Goal: Task Accomplishment & Management: Manage account settings

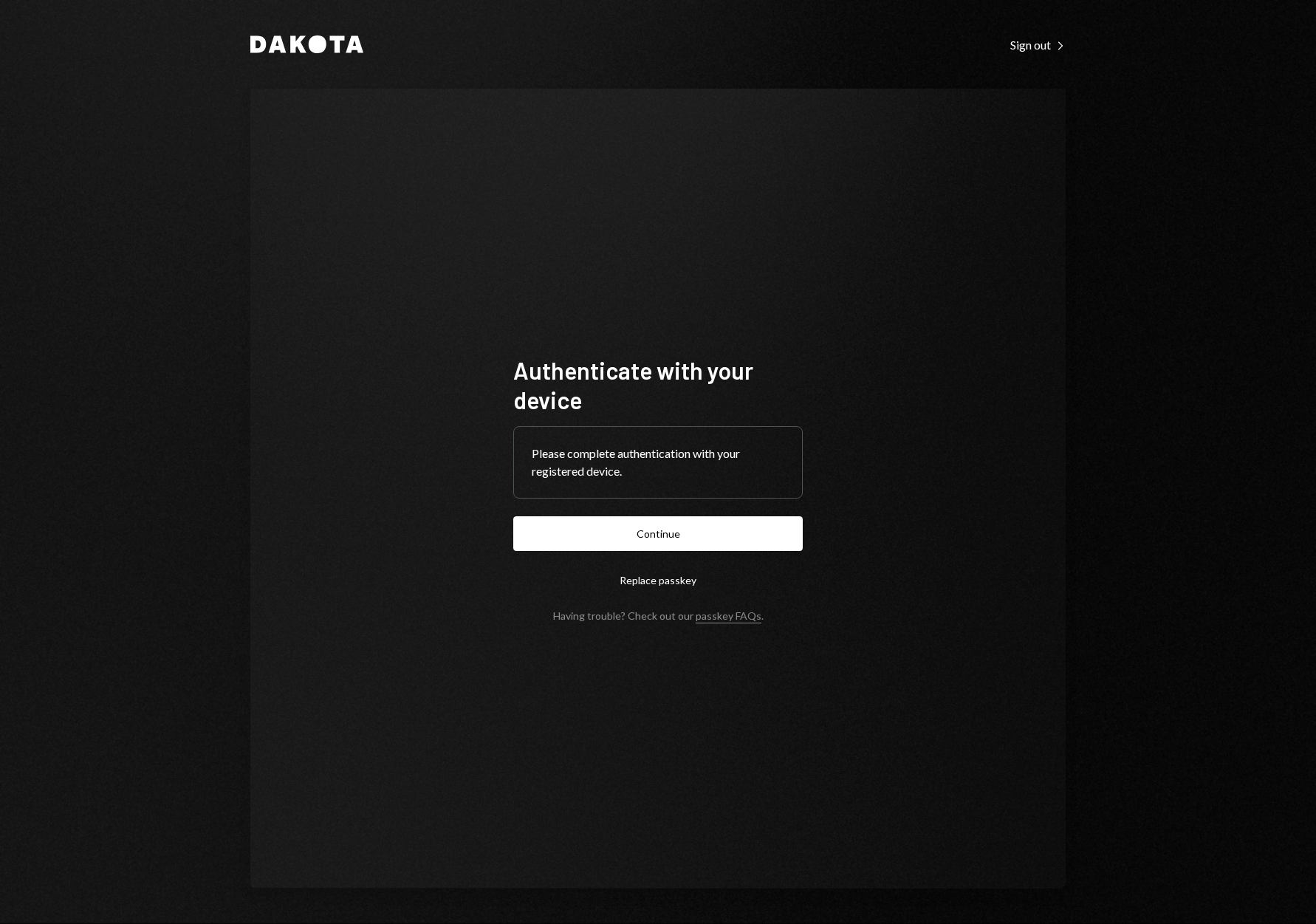
click at [638, 540] on button "Continue" at bounding box center [658, 533] width 289 height 35
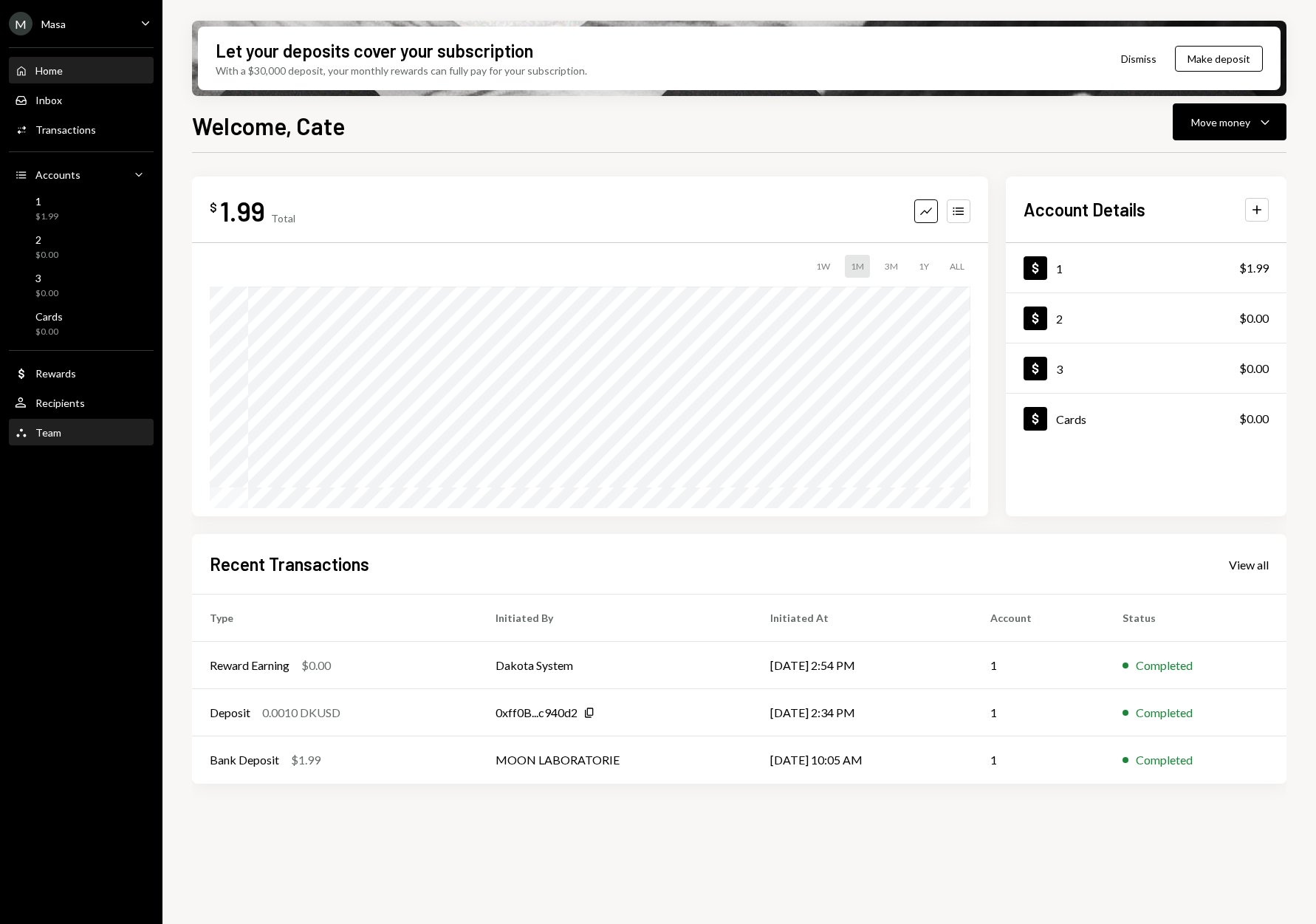
click at [48, 437] on div "Team" at bounding box center [48, 431] width 26 height 13
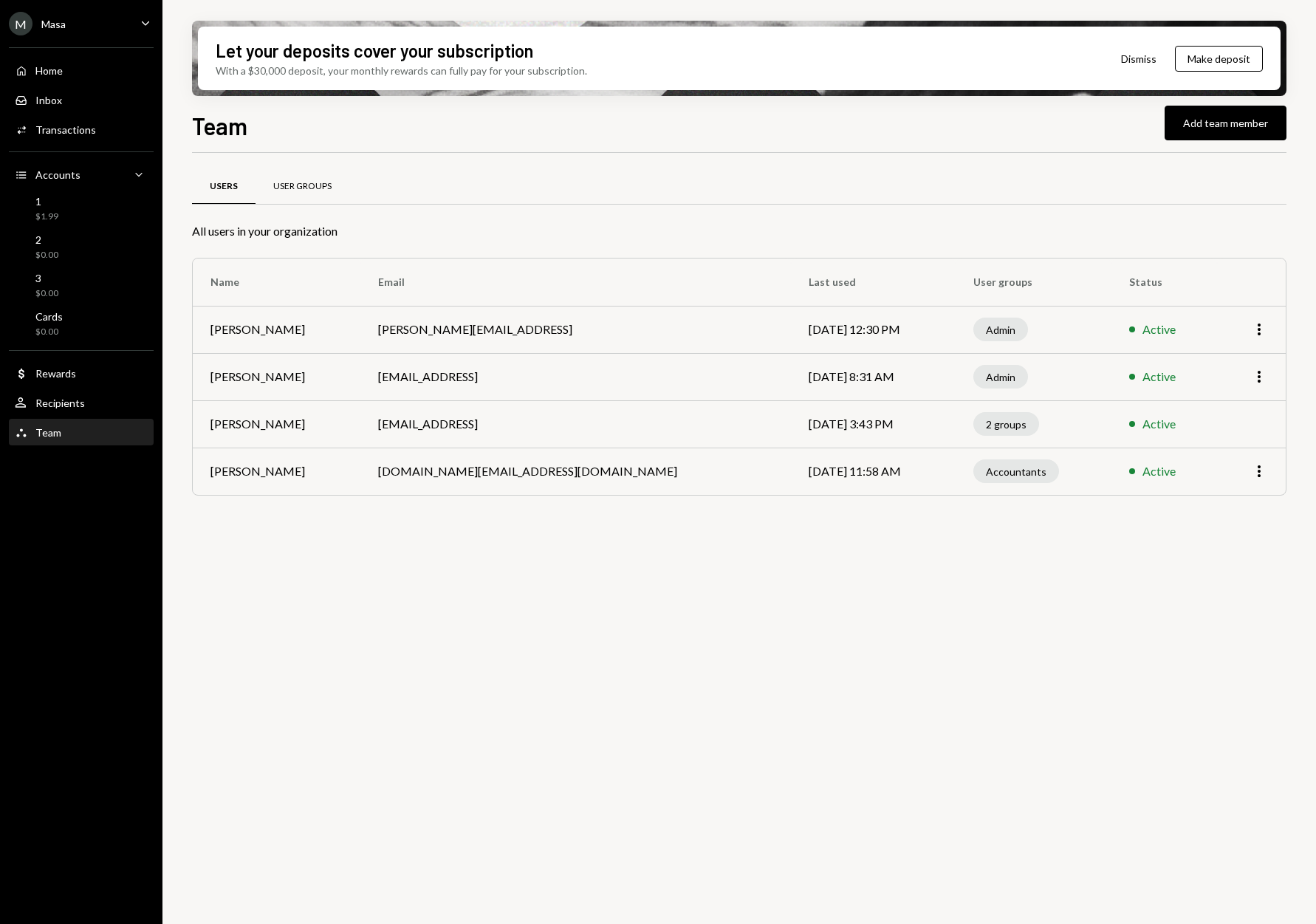
click at [326, 182] on div "User Groups" at bounding box center [303, 186] width 58 height 13
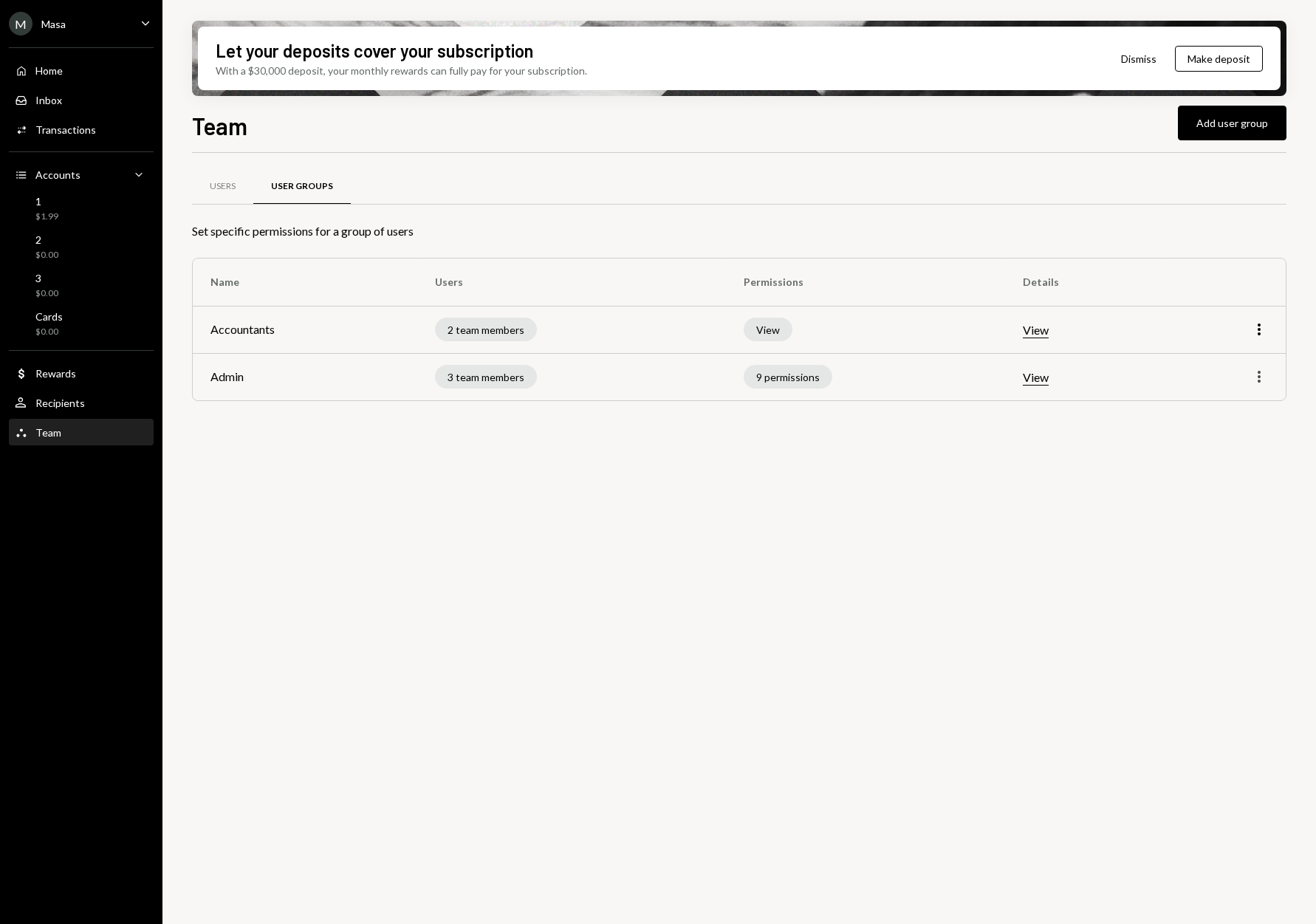
click at [1256, 372] on icon "More" at bounding box center [1259, 376] width 17 height 17
click at [1235, 410] on div "Edit" at bounding box center [1225, 408] width 74 height 26
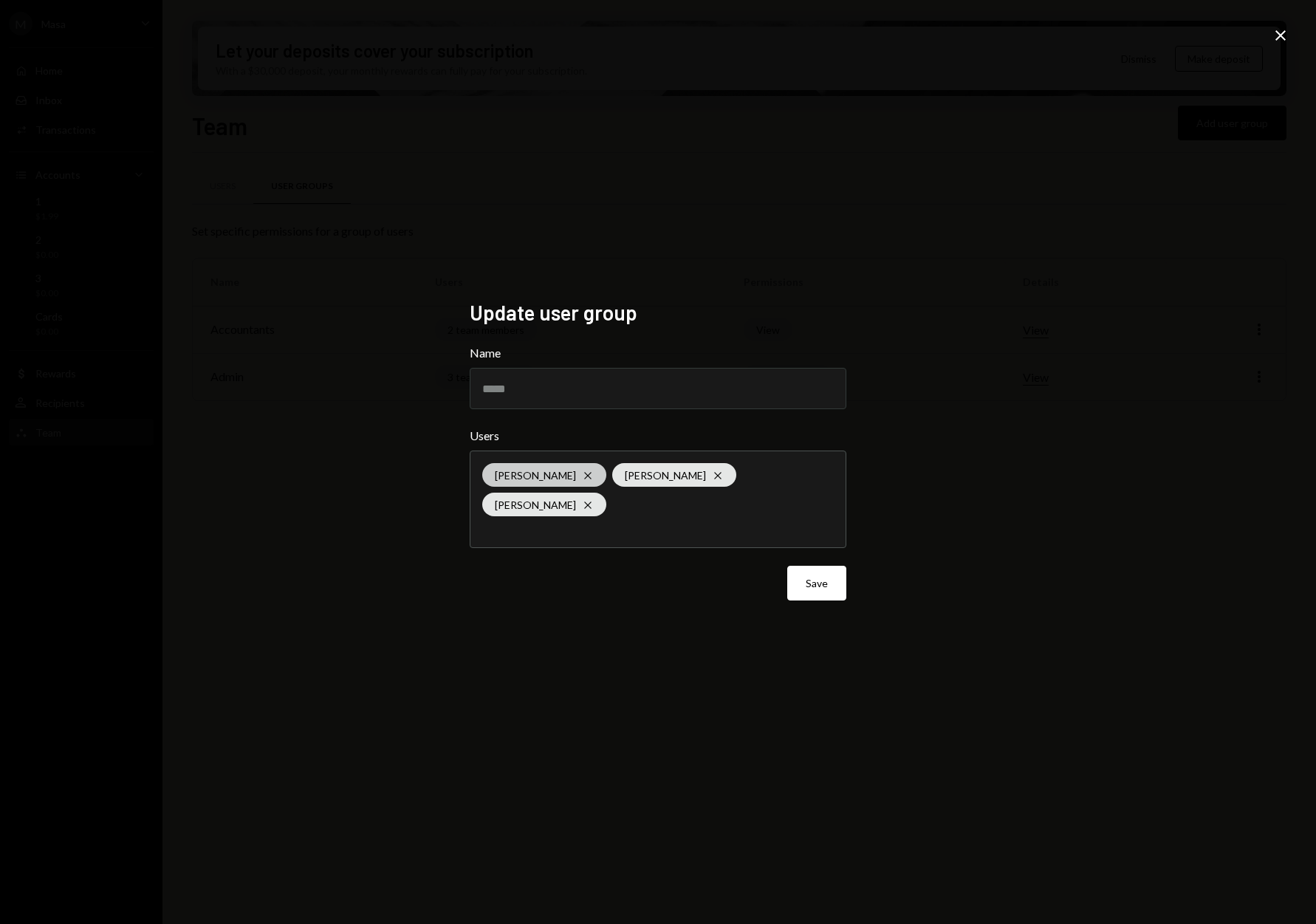
drag, startPoint x: 568, startPoint y: 494, endPoint x: 675, endPoint y: 535, distance: 114.6
click at [582, 481] on icon "Cross" at bounding box center [588, 475] width 12 height 12
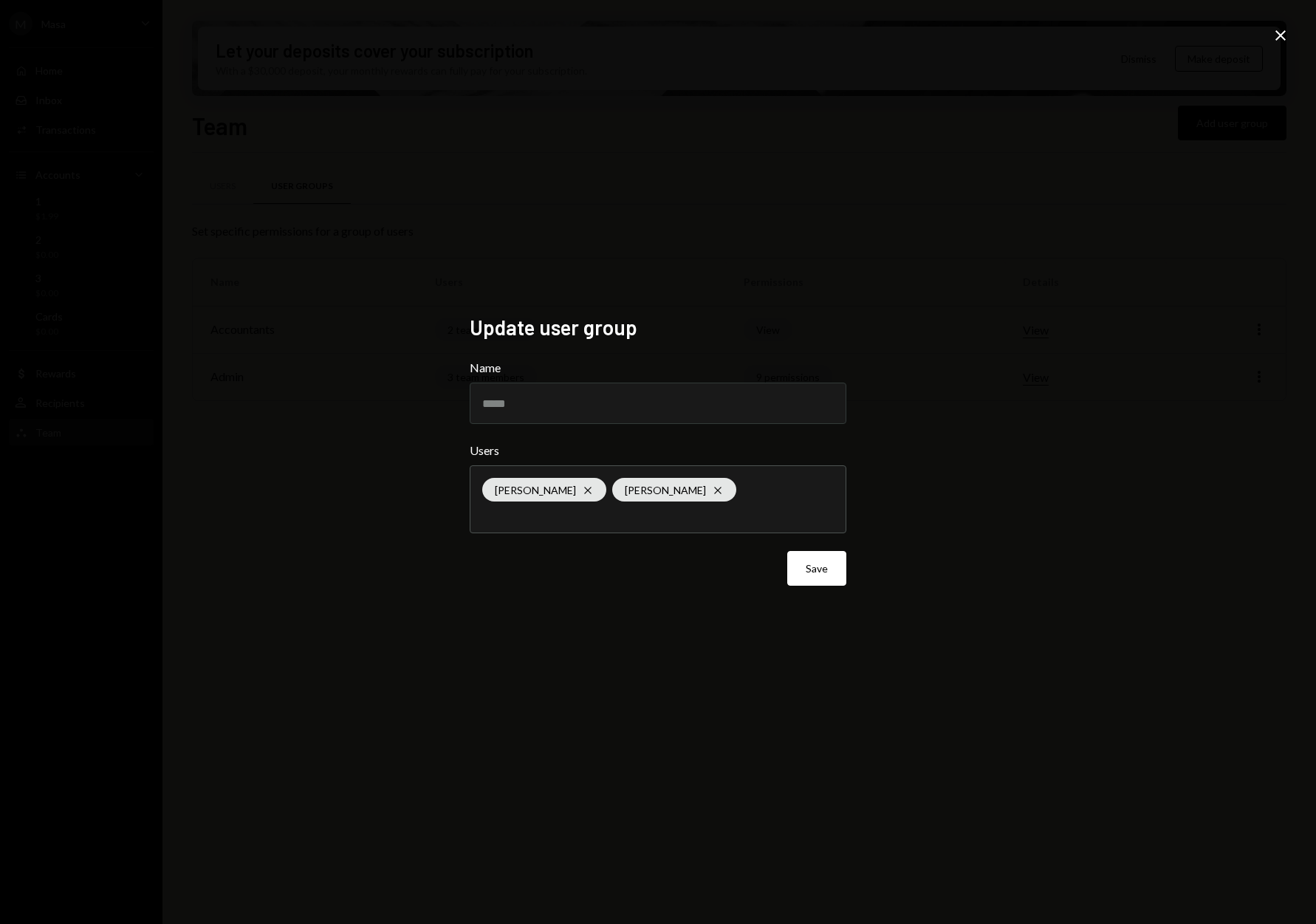
drag, startPoint x: 958, startPoint y: 565, endPoint x: 941, endPoint y: 566, distance: 17.0
click at [954, 565] on div "Update user group Name ***** Users Cate Rung Cross Brendan Playford Cross Save …" at bounding box center [658, 462] width 1316 height 924
click at [787, 561] on button "Save" at bounding box center [817, 568] width 59 height 35
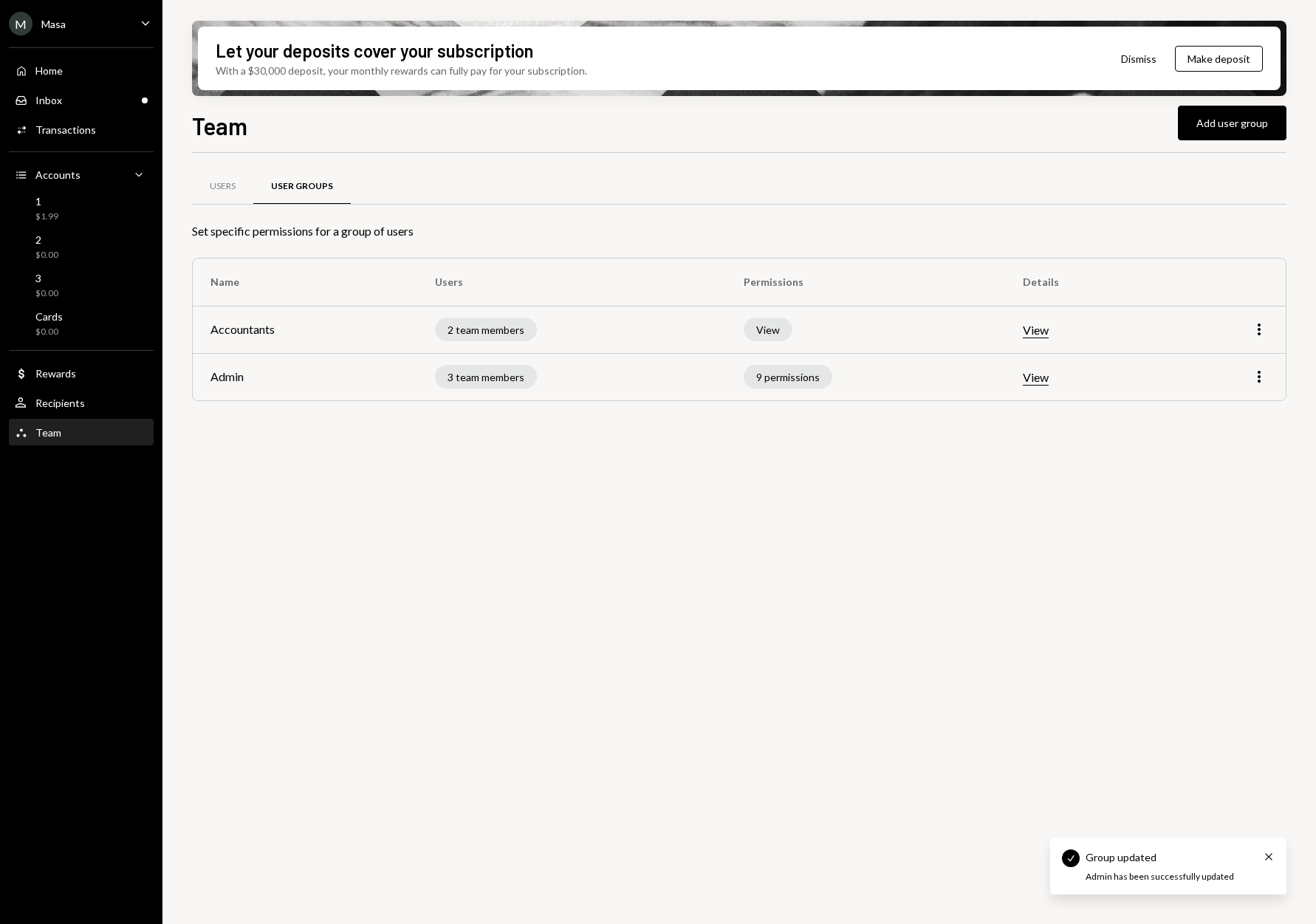
click at [55, 431] on div "Team" at bounding box center [48, 431] width 26 height 13
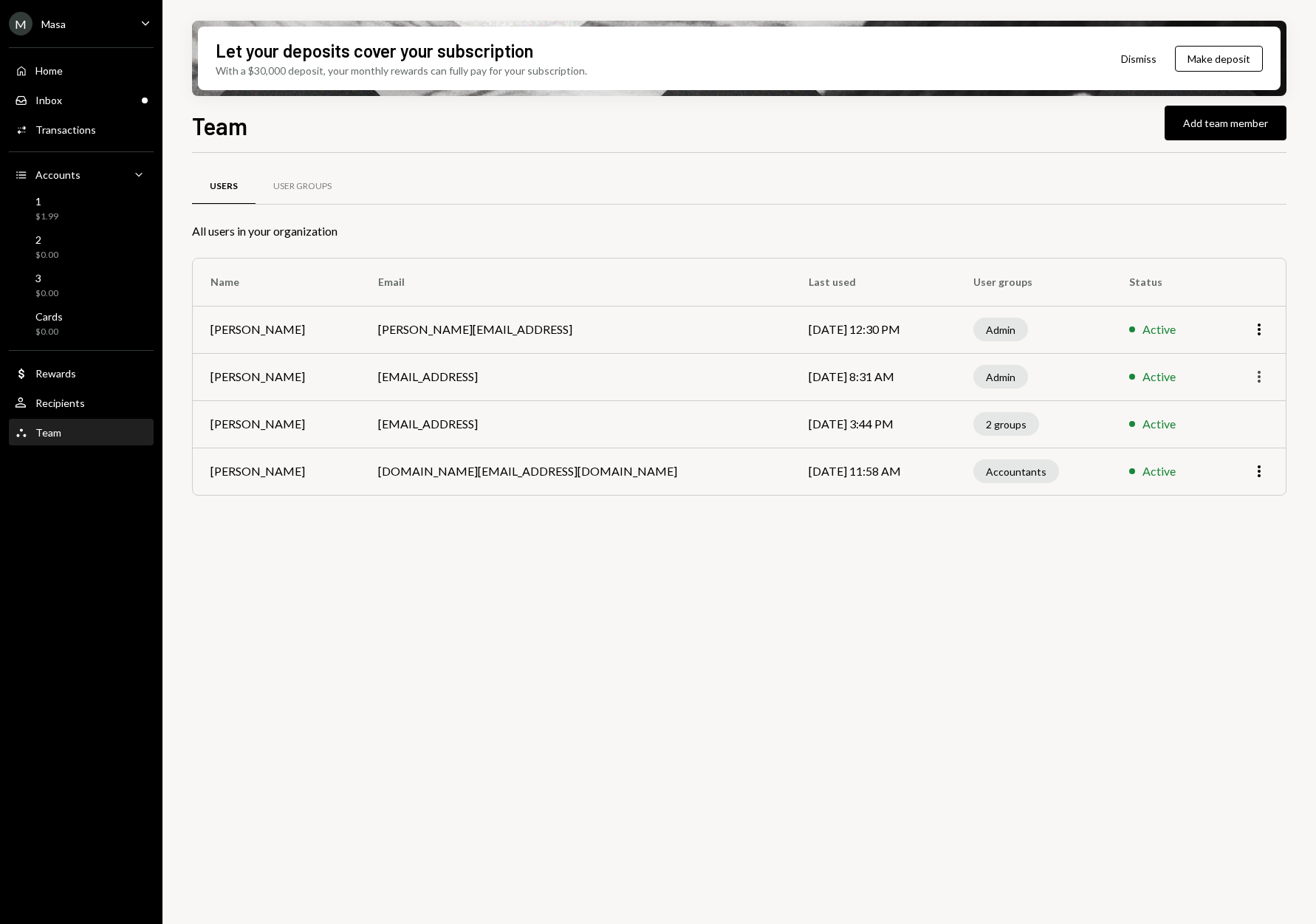
click at [1263, 373] on icon "More" at bounding box center [1259, 376] width 17 height 17
click at [1229, 436] on div "Remove" at bounding box center [1225, 433] width 74 height 26
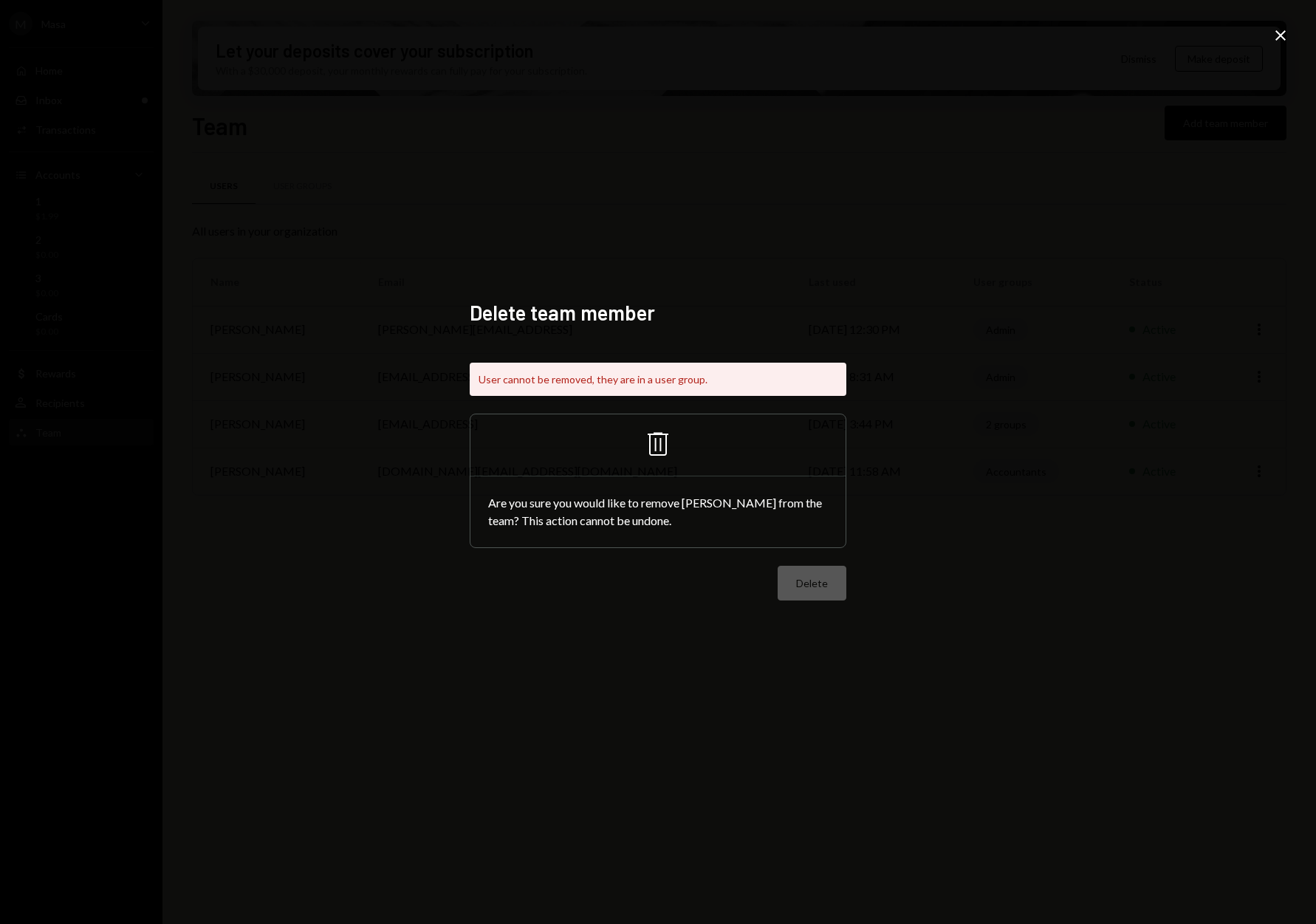
drag, startPoint x: 929, startPoint y: 342, endPoint x: 937, endPoint y: 372, distance: 31.0
click at [928, 342] on div "Delete team member User cannot be removed, they are in a user group. Trash Are …" at bounding box center [658, 462] width 1316 height 924
click at [1270, 29] on div "Delete team member User cannot be removed, they are in a user group. Trash Are …" at bounding box center [658, 462] width 1316 height 924
click at [1274, 34] on icon "Close" at bounding box center [1280, 35] width 17 height 17
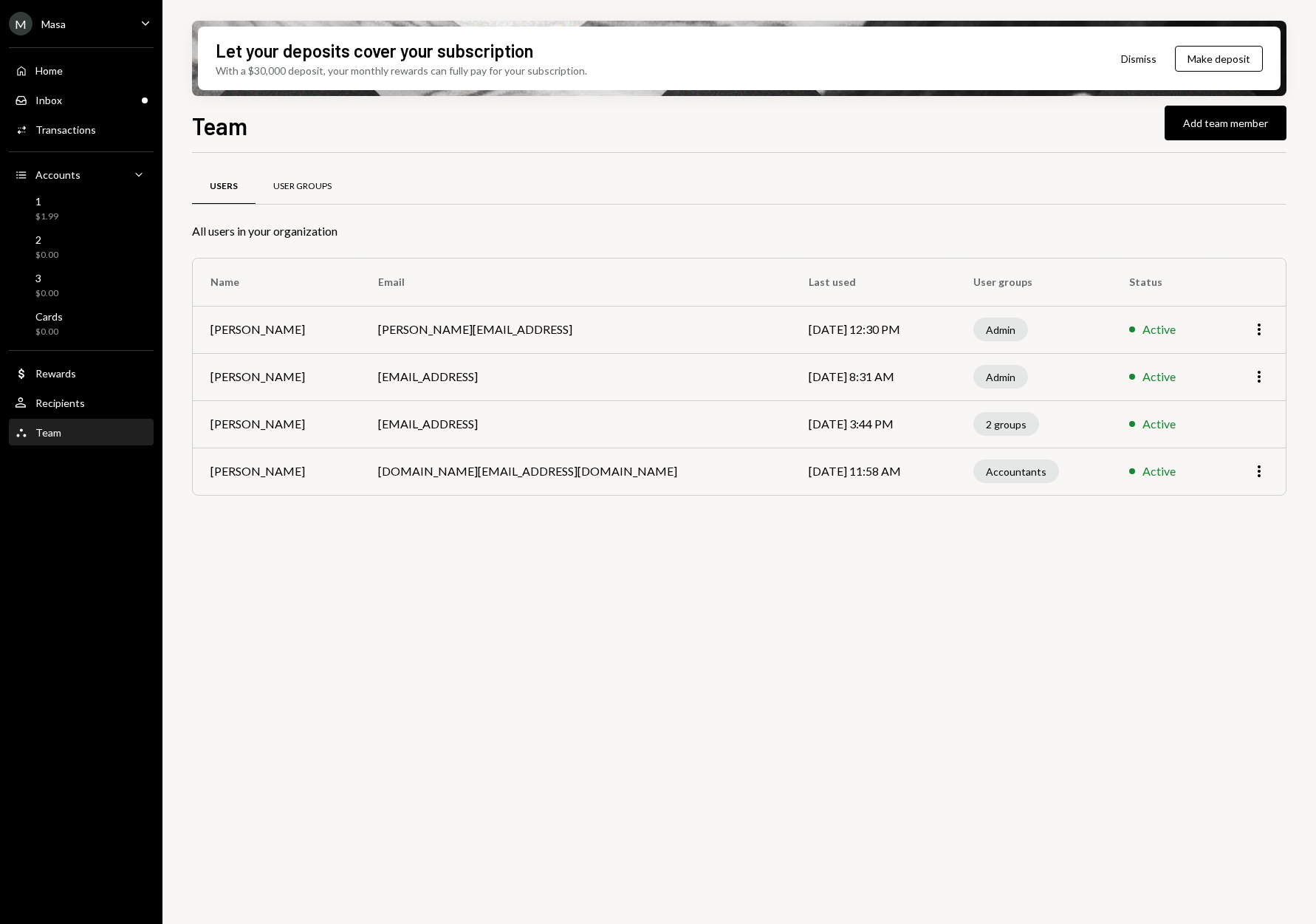
click at [291, 192] on div "User Groups" at bounding box center [303, 186] width 58 height 13
click at [51, 405] on div "Recipients" at bounding box center [60, 402] width 49 height 13
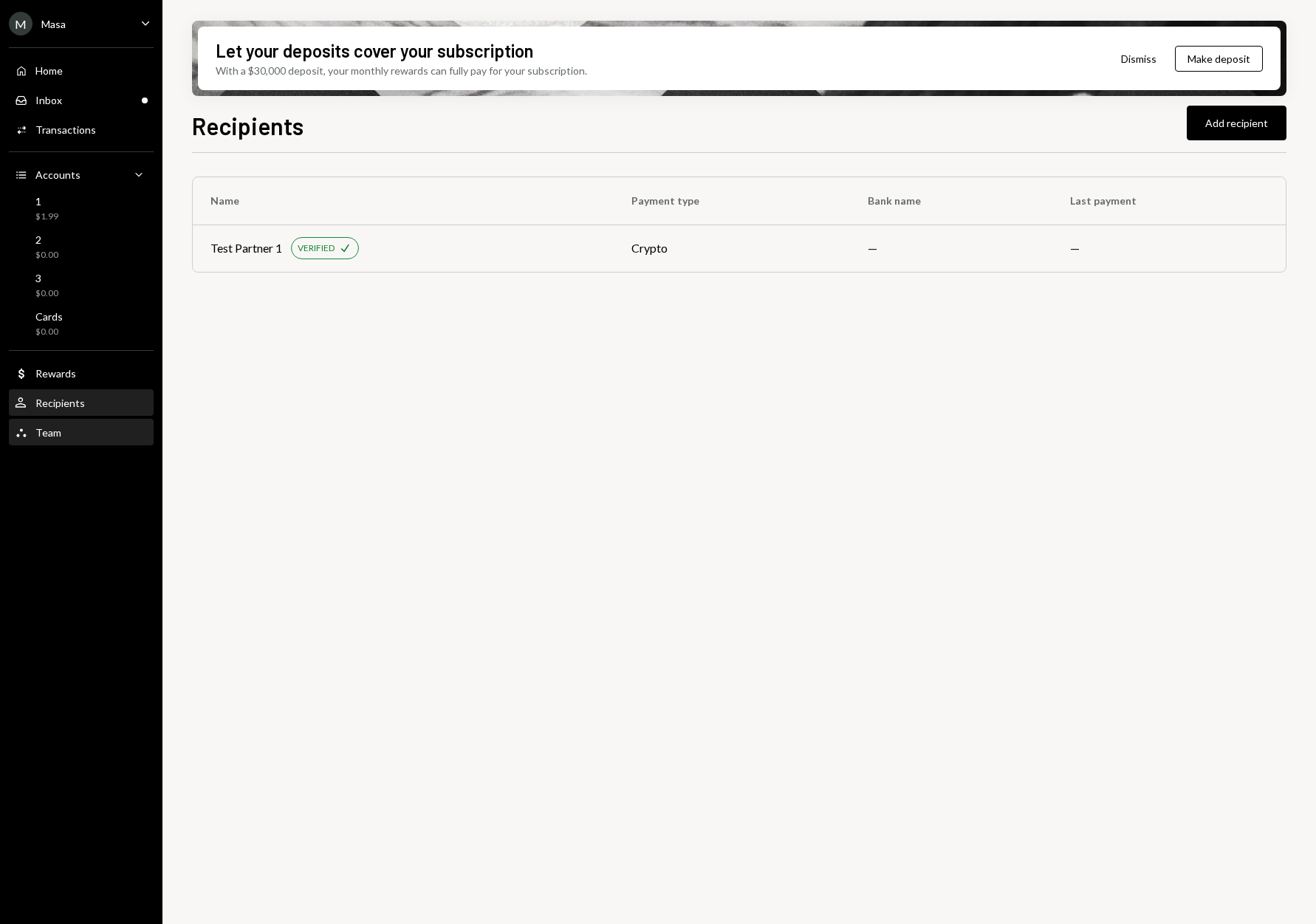
click at [49, 429] on div "Team" at bounding box center [48, 431] width 26 height 13
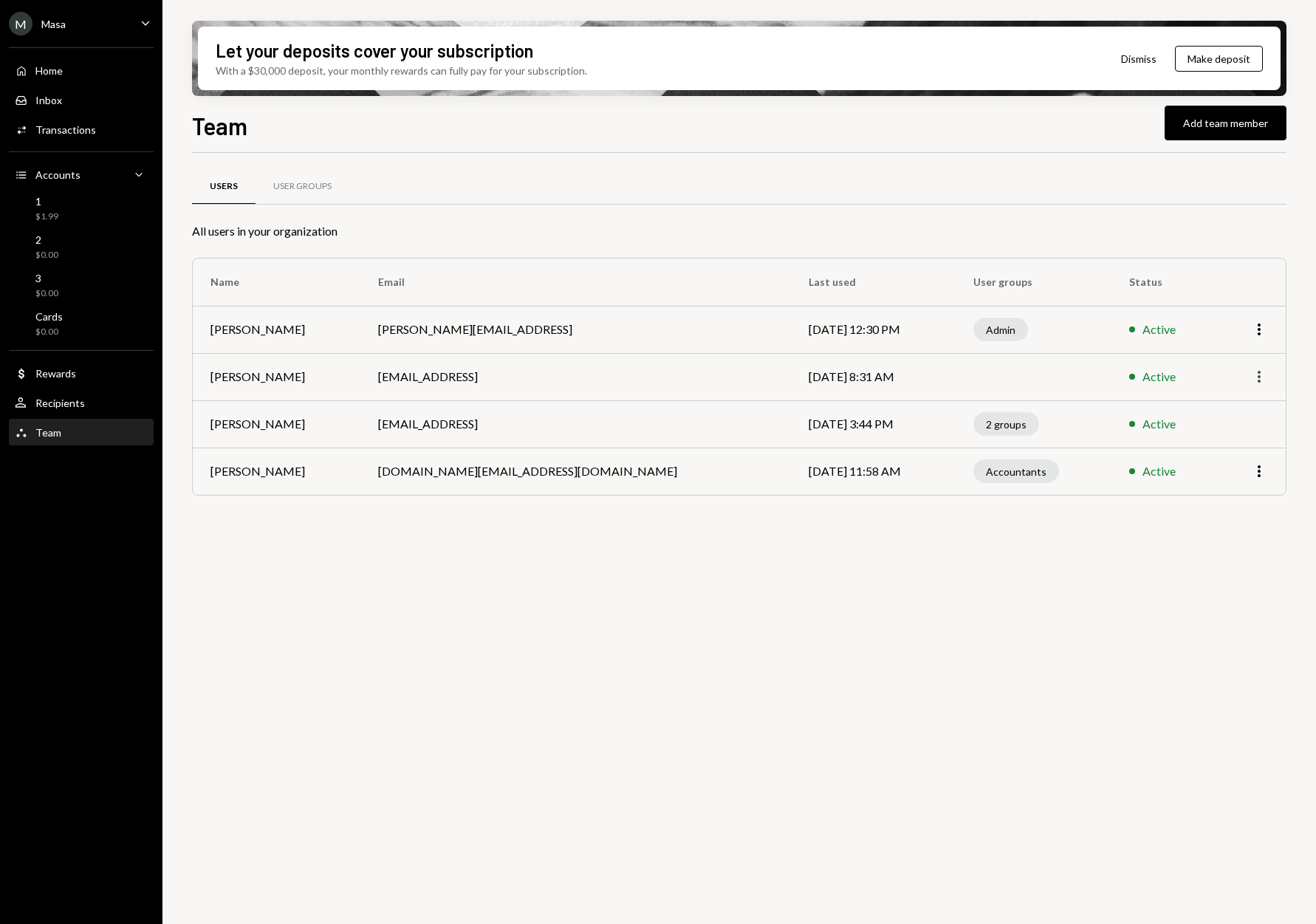
click at [1260, 376] on icon "More" at bounding box center [1259, 376] width 17 height 17
click at [1232, 437] on div "Remove" at bounding box center [1225, 433] width 74 height 26
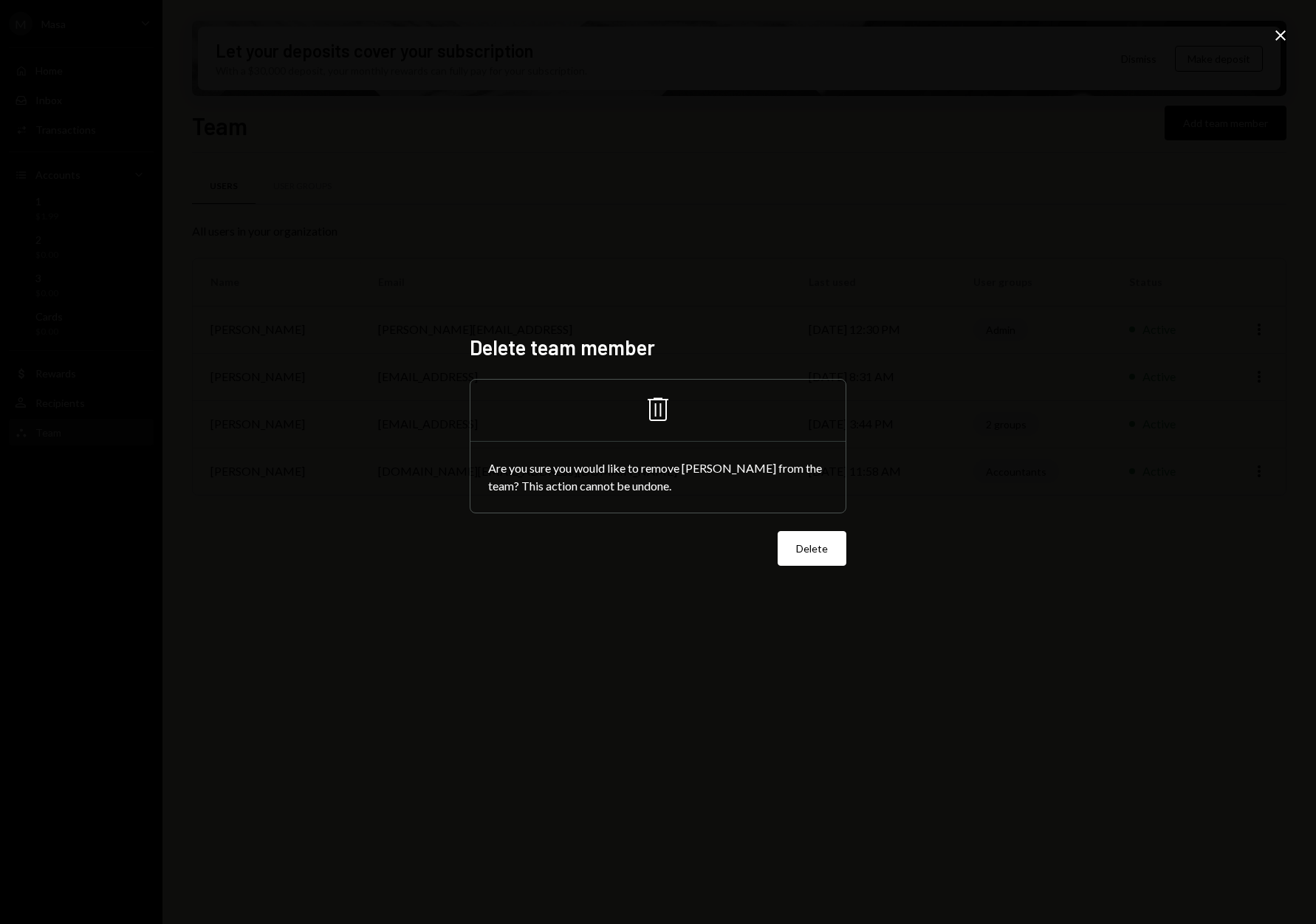
click at [812, 545] on button "Delete" at bounding box center [812, 549] width 69 height 35
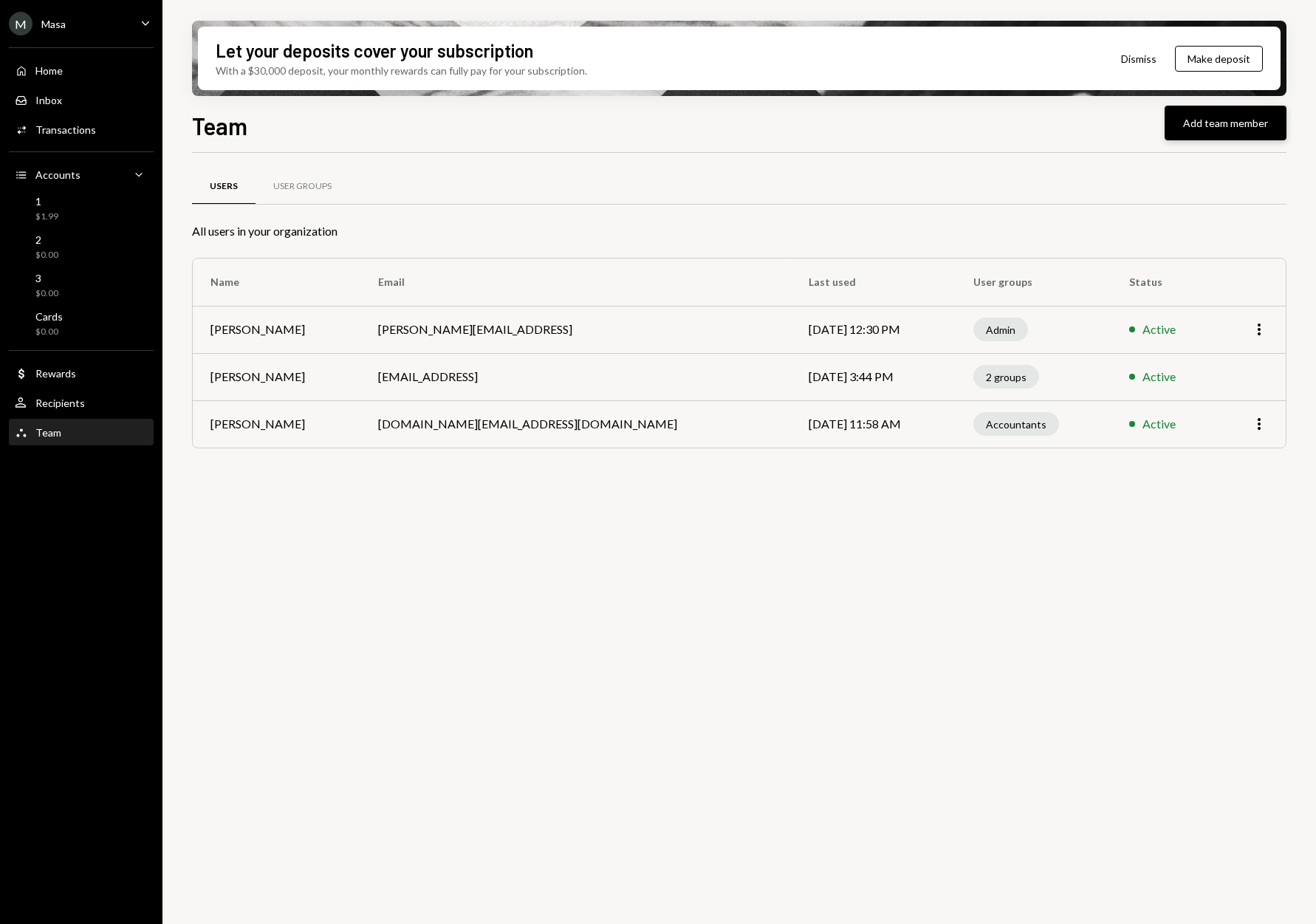
click at [1215, 129] on button "Add team member" at bounding box center [1226, 123] width 122 height 35
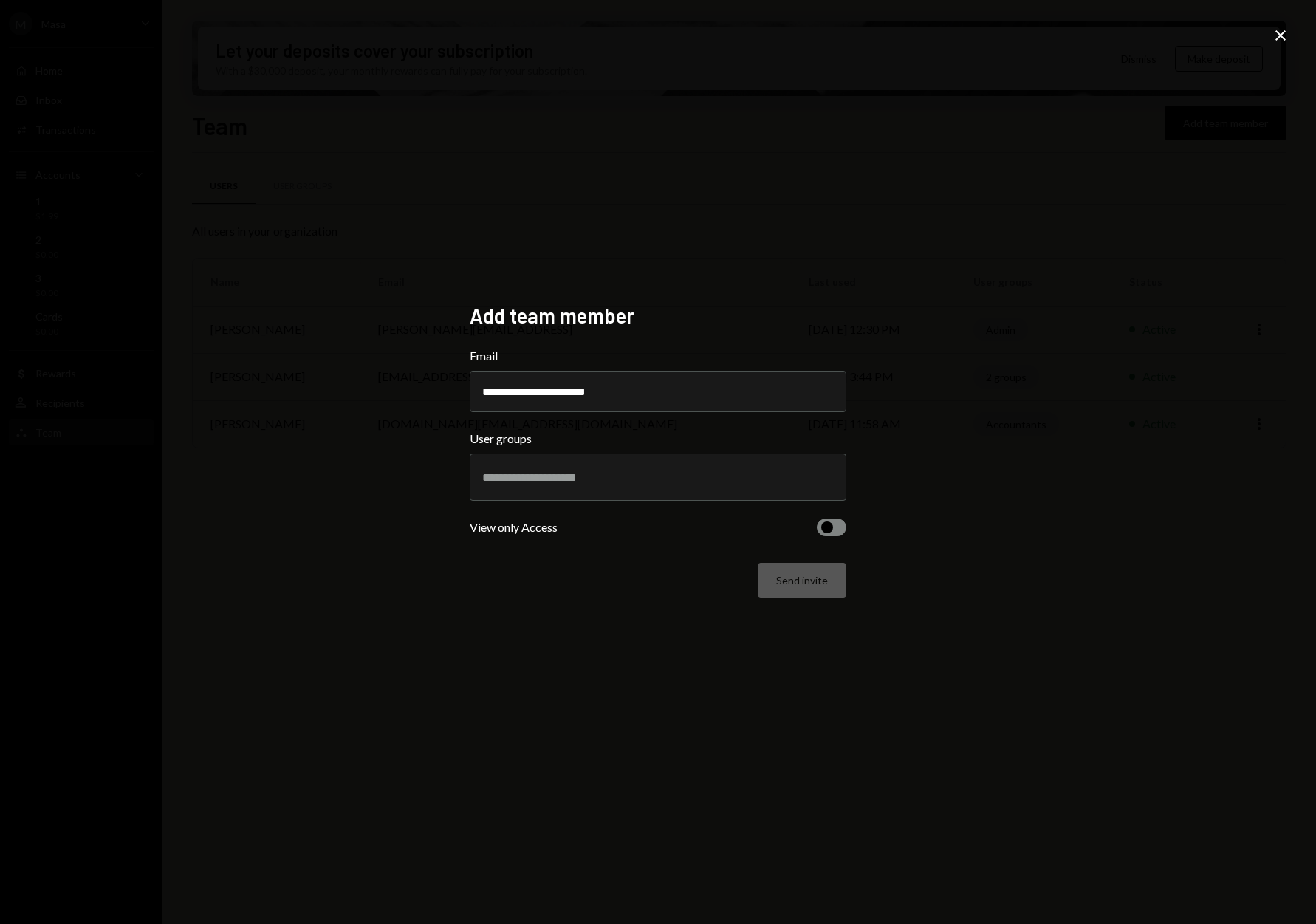
type input "**********"
click at [712, 476] on input "text" at bounding box center [658, 477] width 351 height 14
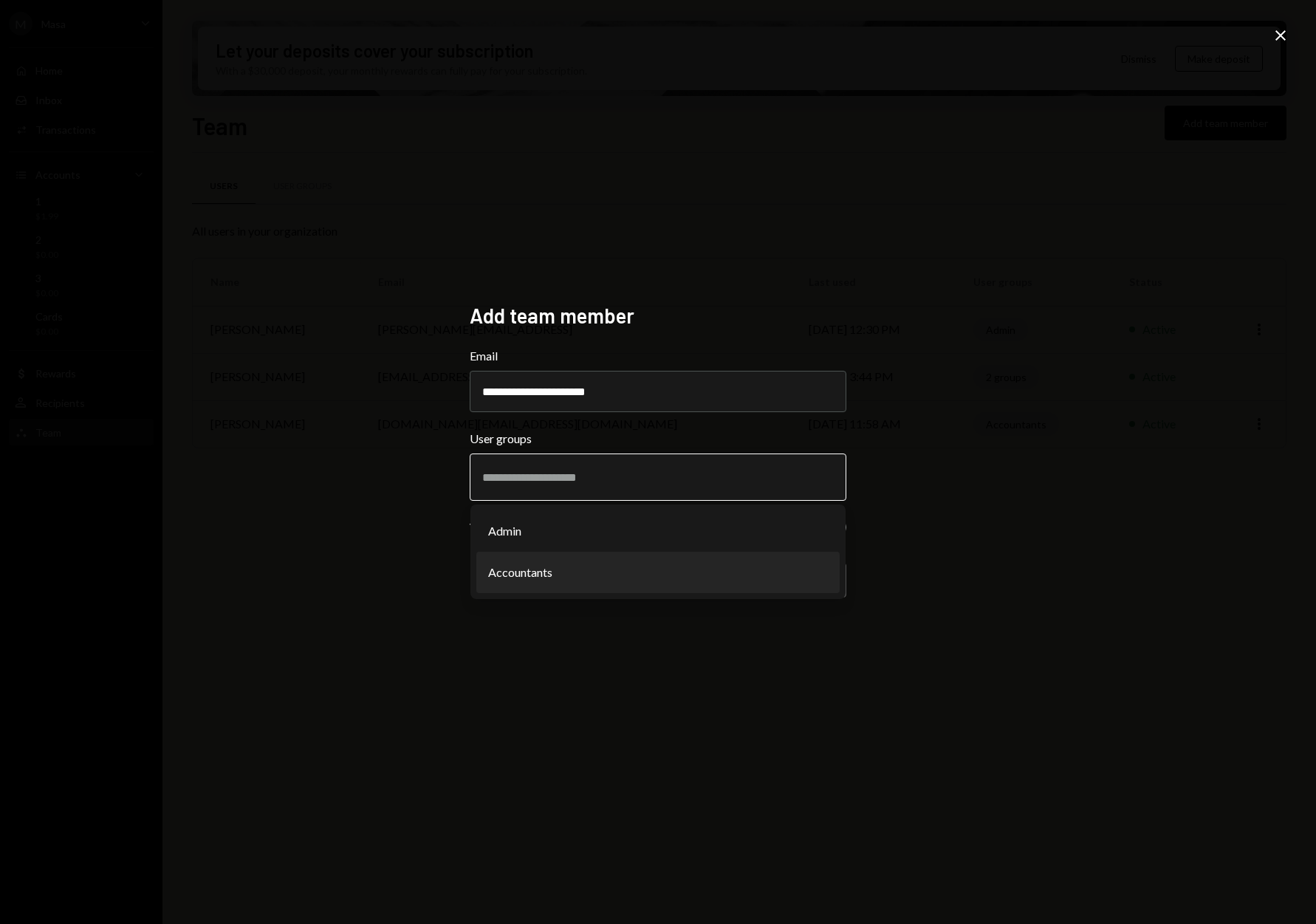
click at [654, 562] on li "Accountants" at bounding box center [658, 572] width 364 height 42
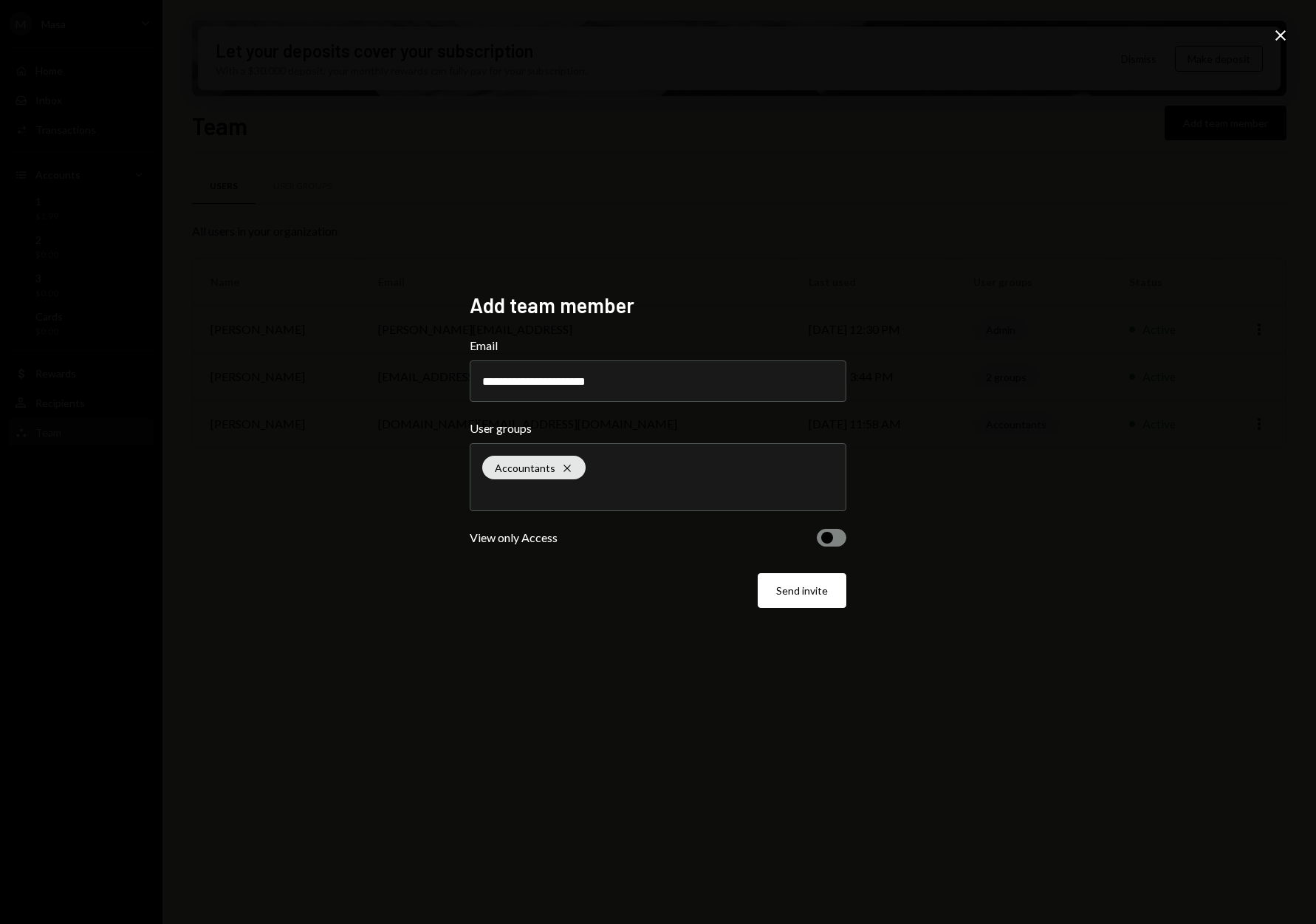
click at [818, 589] on button "Send invite" at bounding box center [801, 590] width 88 height 35
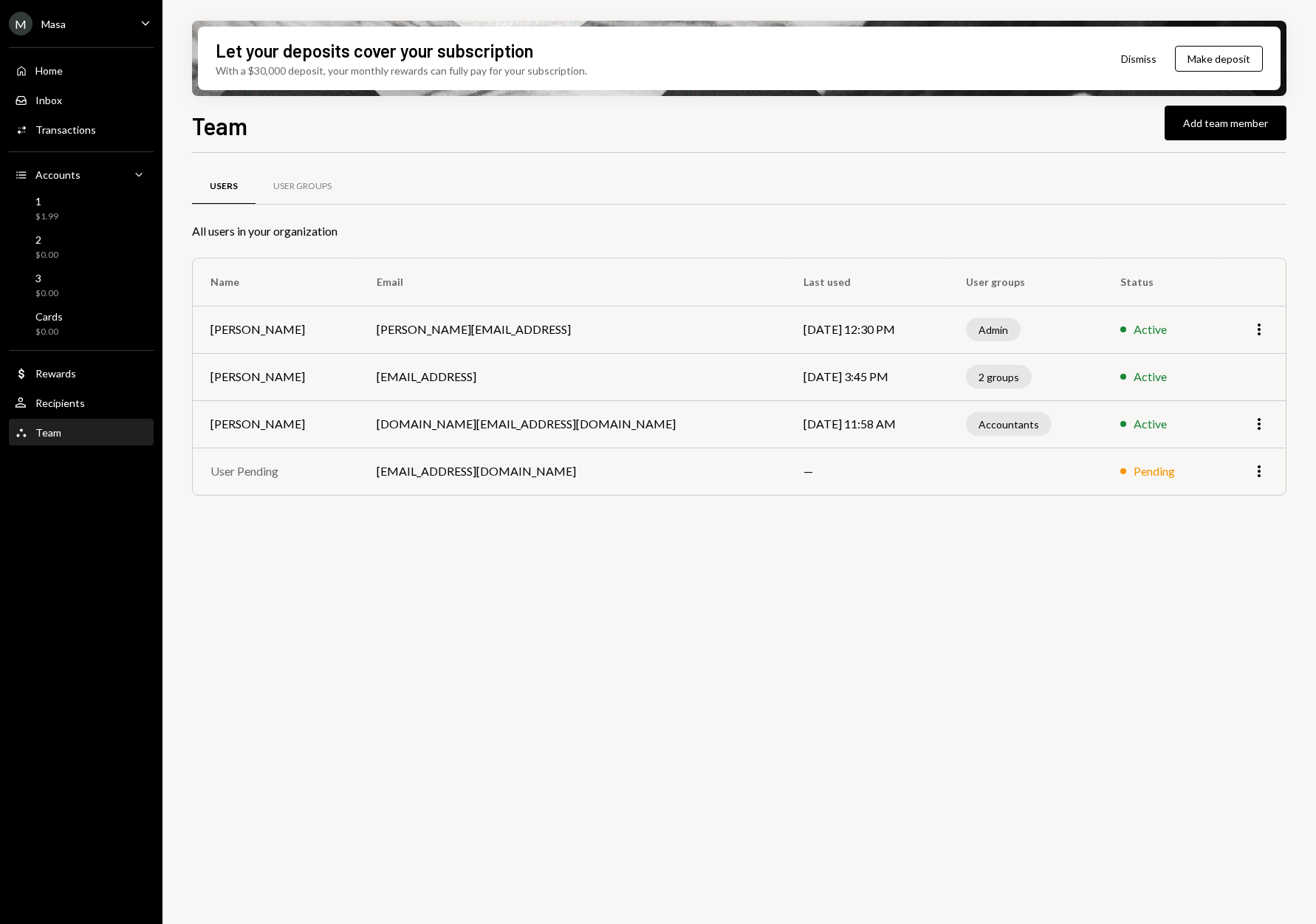
click at [46, 22] on div "Masa" at bounding box center [53, 23] width 24 height 13
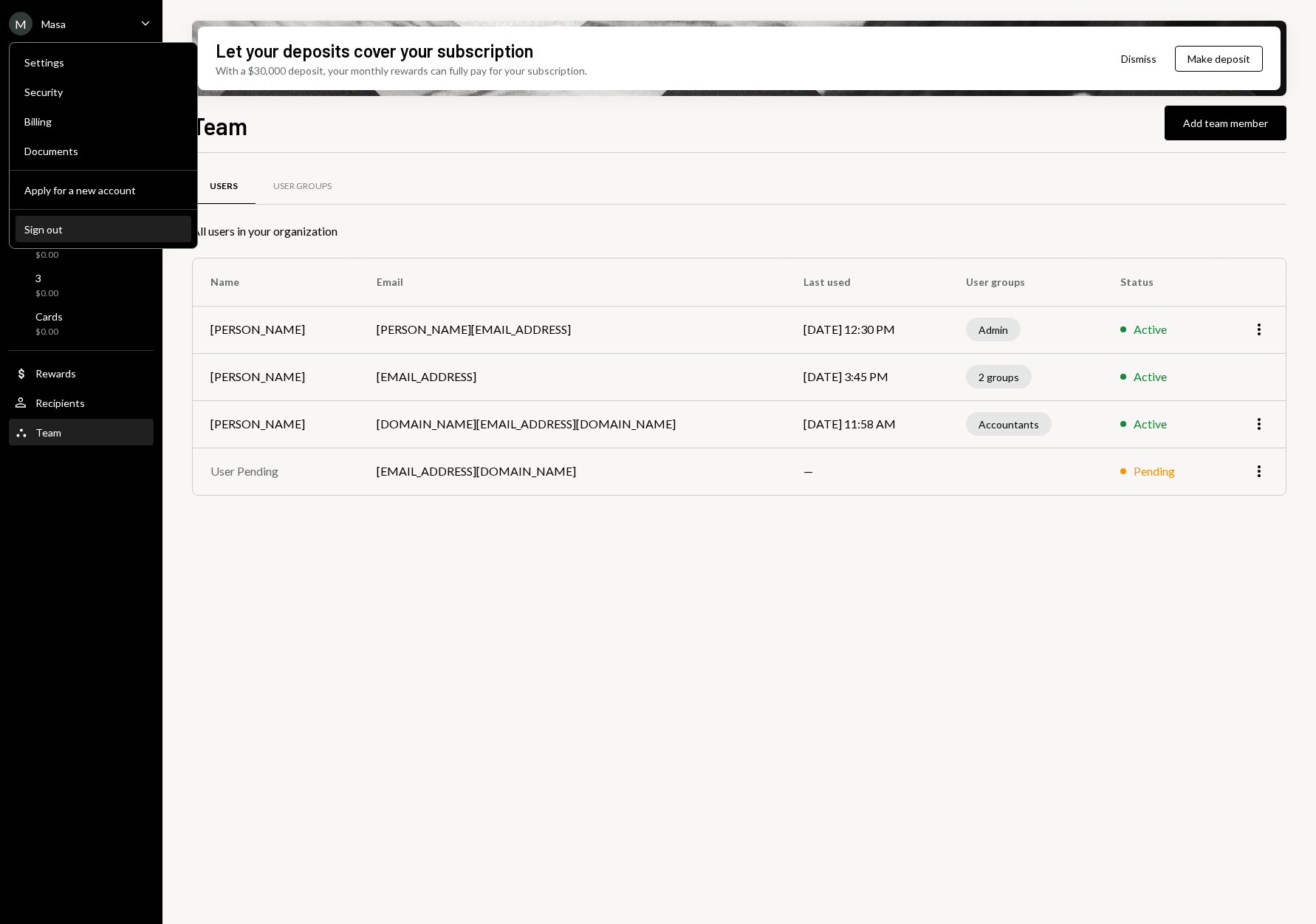
click at [51, 224] on div "Sign out" at bounding box center [103, 229] width 158 height 13
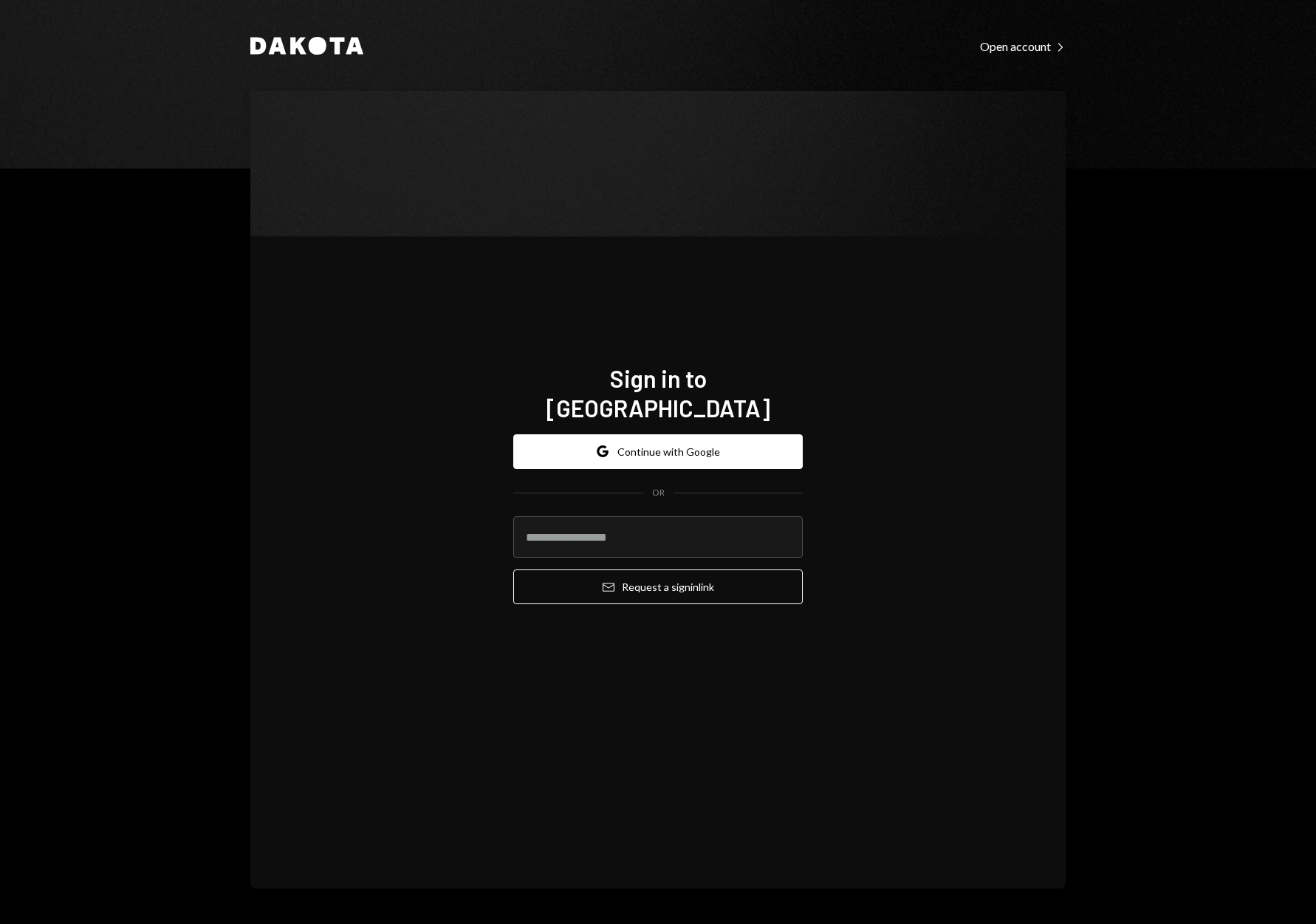
type input "**********"
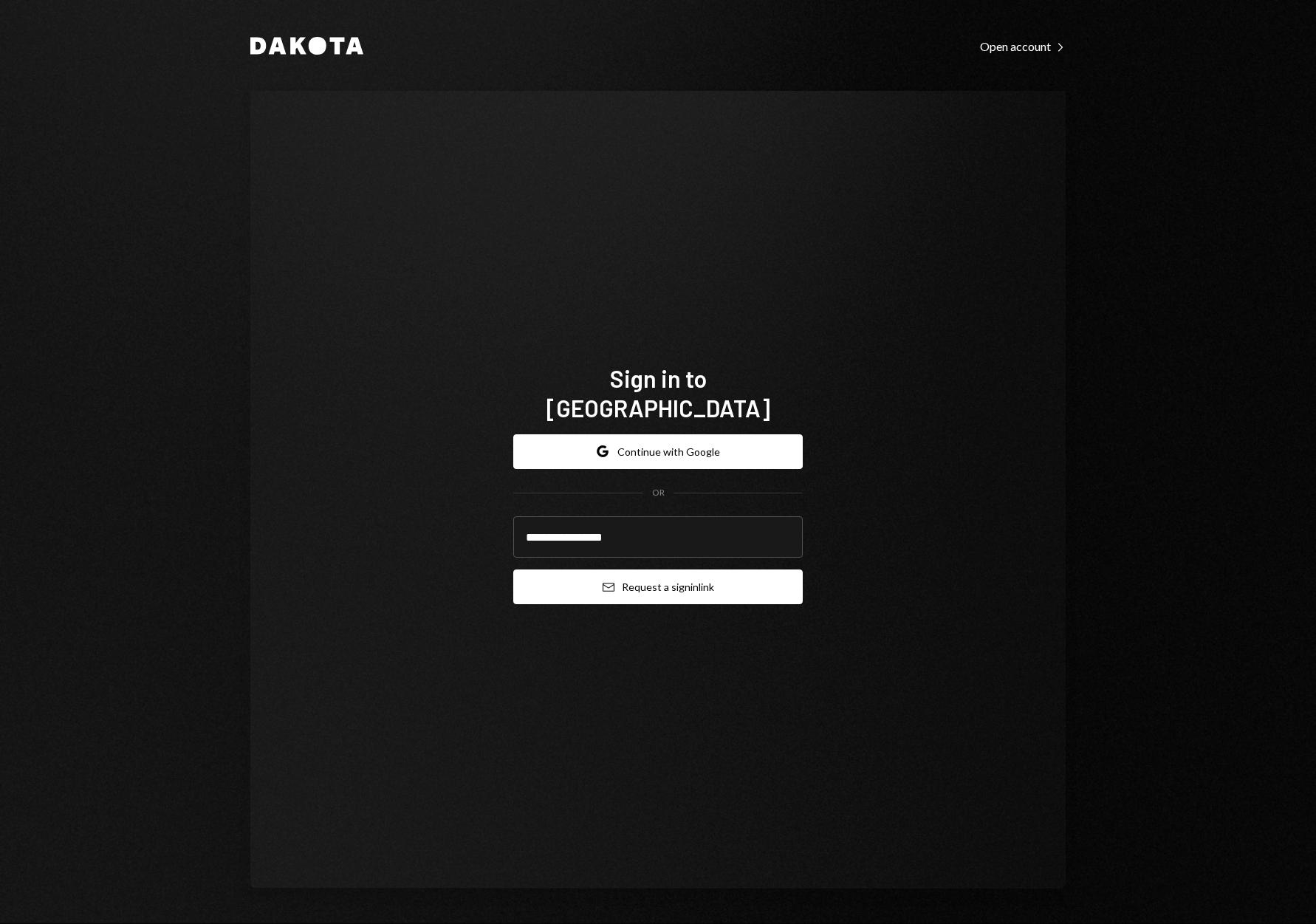
click at [639, 569] on button "Email Request a sign in link" at bounding box center [658, 587] width 289 height 35
